Goal: Task Accomplishment & Management: Use online tool/utility

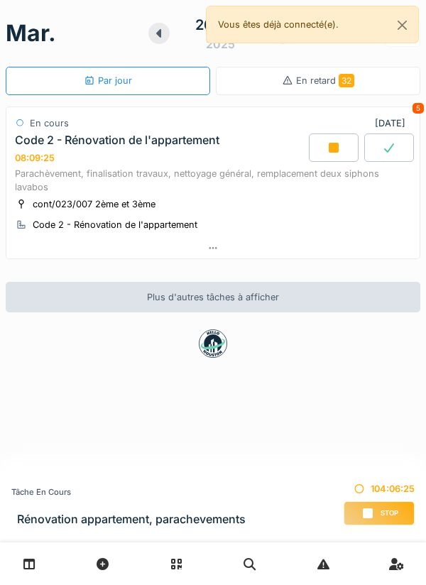
click at [328, 148] on icon at bounding box center [333, 147] width 14 height 11
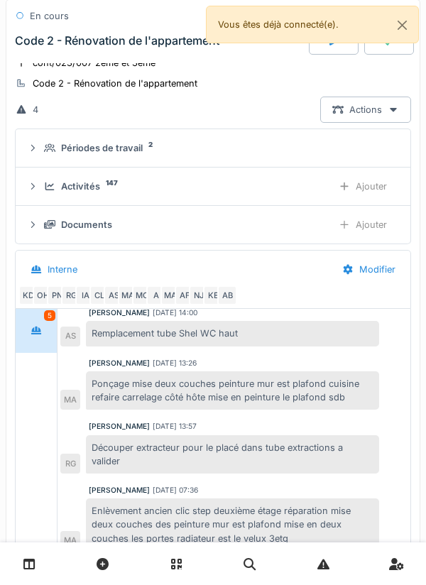
scroll to position [162, 0]
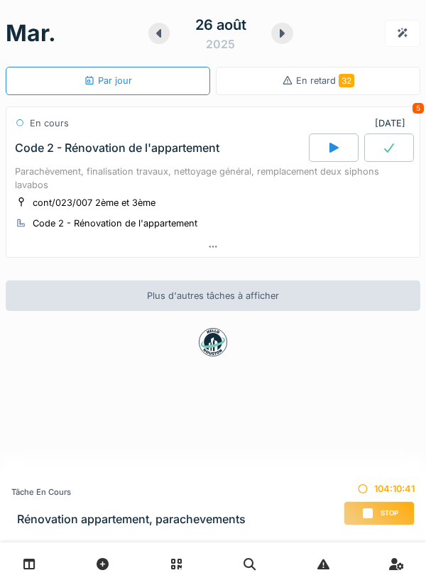
click at [26, 562] on icon at bounding box center [29, 564] width 12 height 12
click at [374, 510] on div "Stop" at bounding box center [378, 513] width 71 height 24
